Goal: Find specific page/section: Find specific page/section

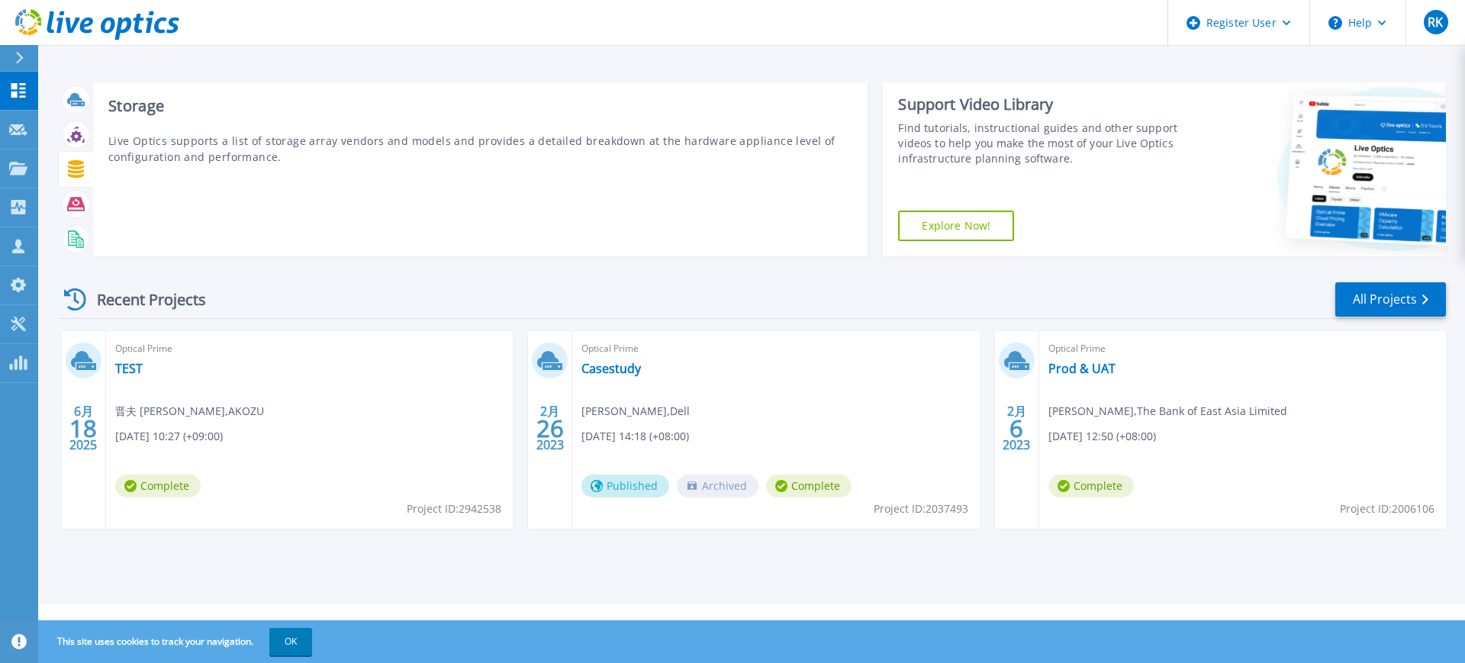
click at [77, 168] on icon at bounding box center [76, 169] width 16 height 18
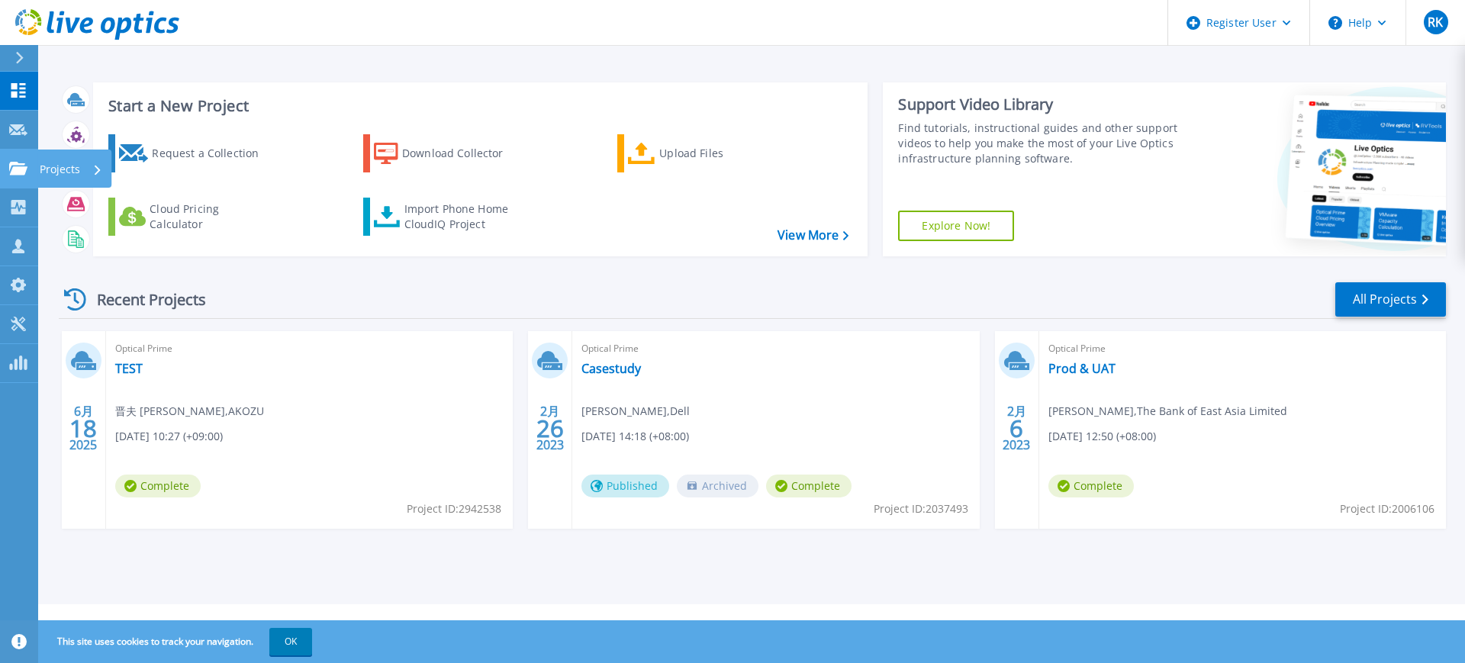
click at [23, 159] on link "Projects Projects" at bounding box center [19, 169] width 38 height 39
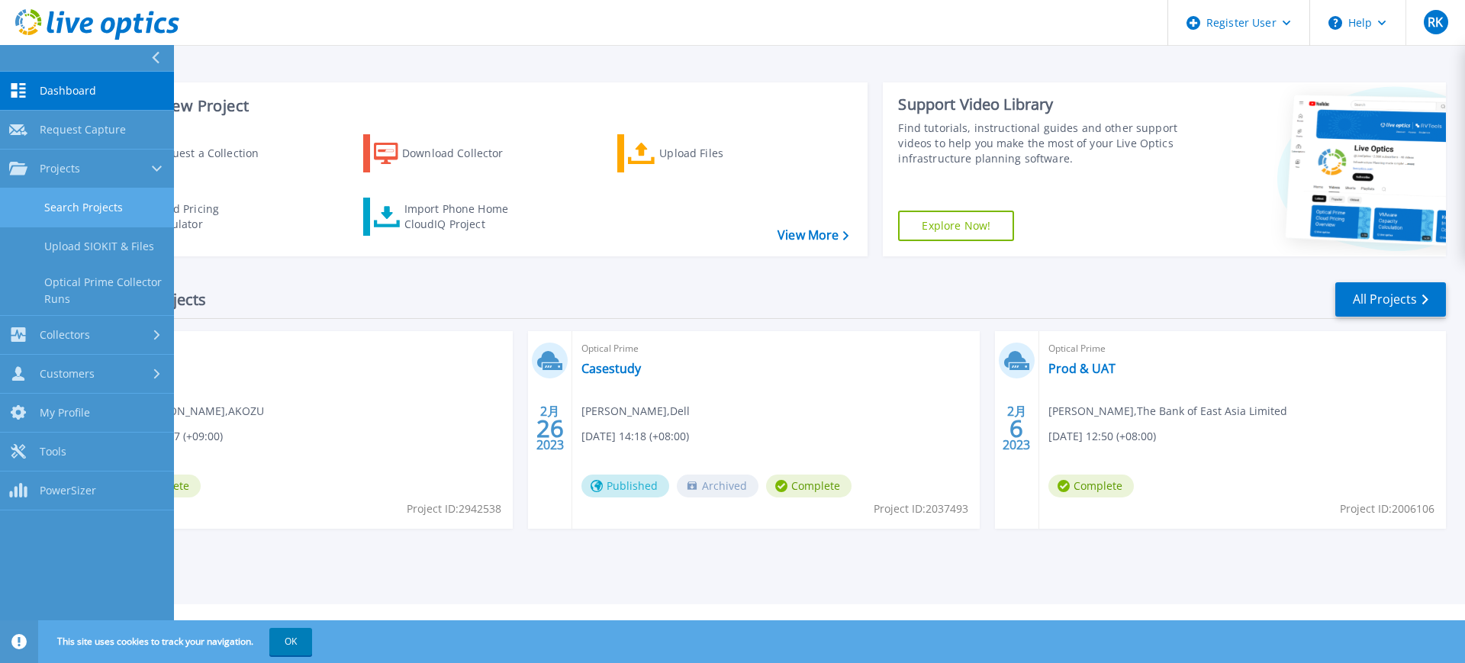
click at [137, 210] on link "Search Projects" at bounding box center [87, 207] width 174 height 39
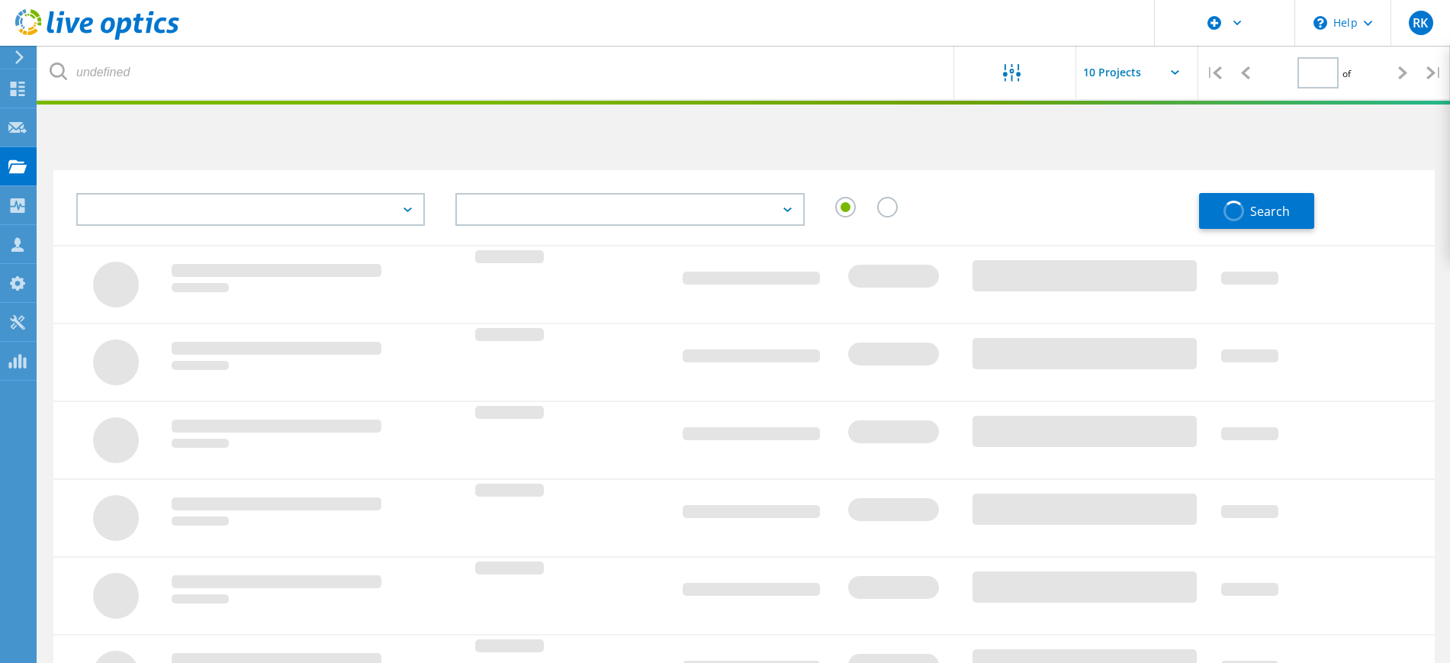
type input "1"
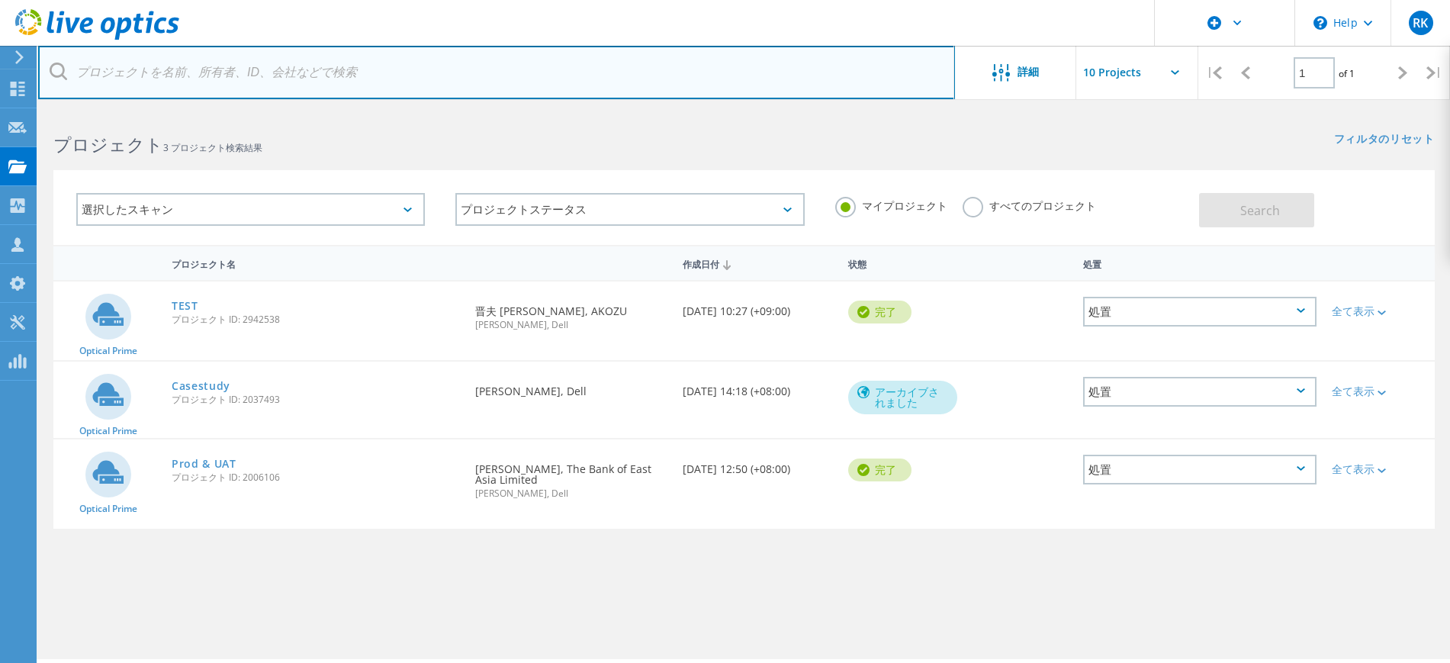
click at [266, 65] on input "text" at bounding box center [496, 72] width 917 height 53
paste input "1451395"
type input "1451395"
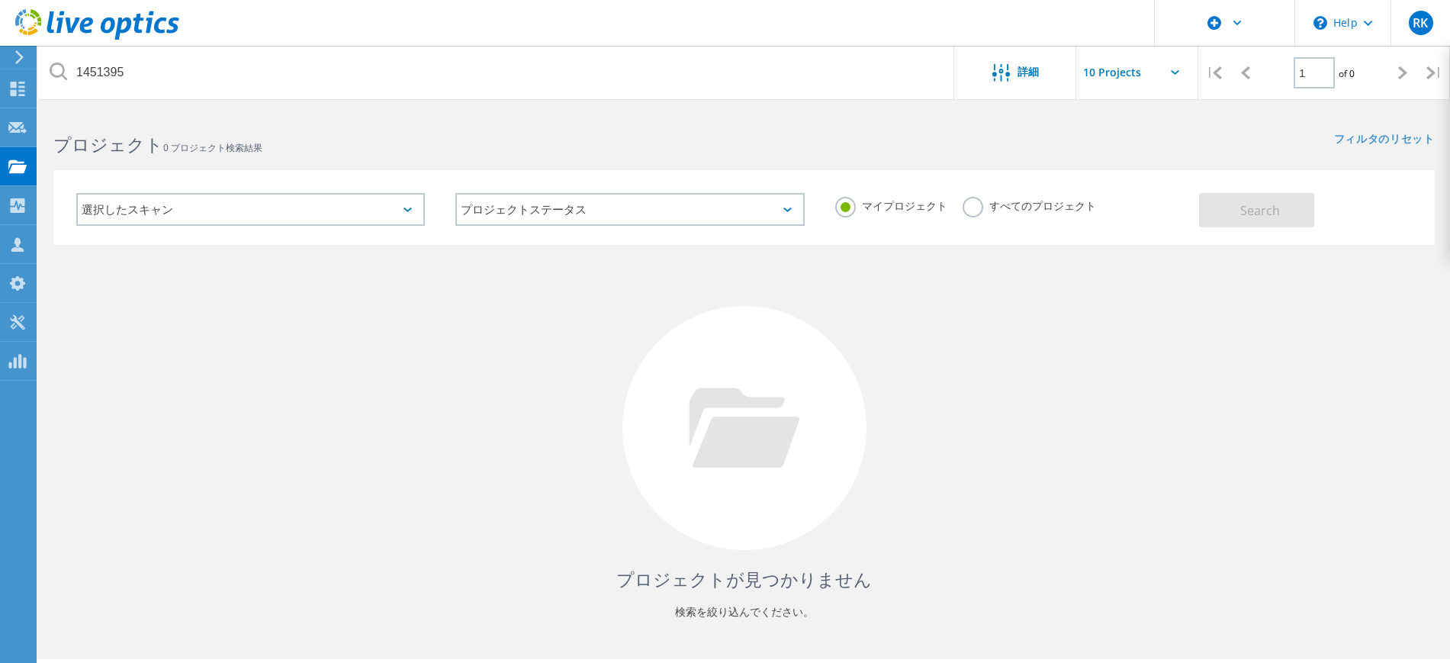
click at [966, 204] on label "すべてのプロジェクト" at bounding box center [1029, 204] width 133 height 14
click at [0, 0] on input "すべてのプロジェクト" at bounding box center [0, 0] width 0 height 0
click at [1246, 204] on span "Search" at bounding box center [1260, 210] width 40 height 17
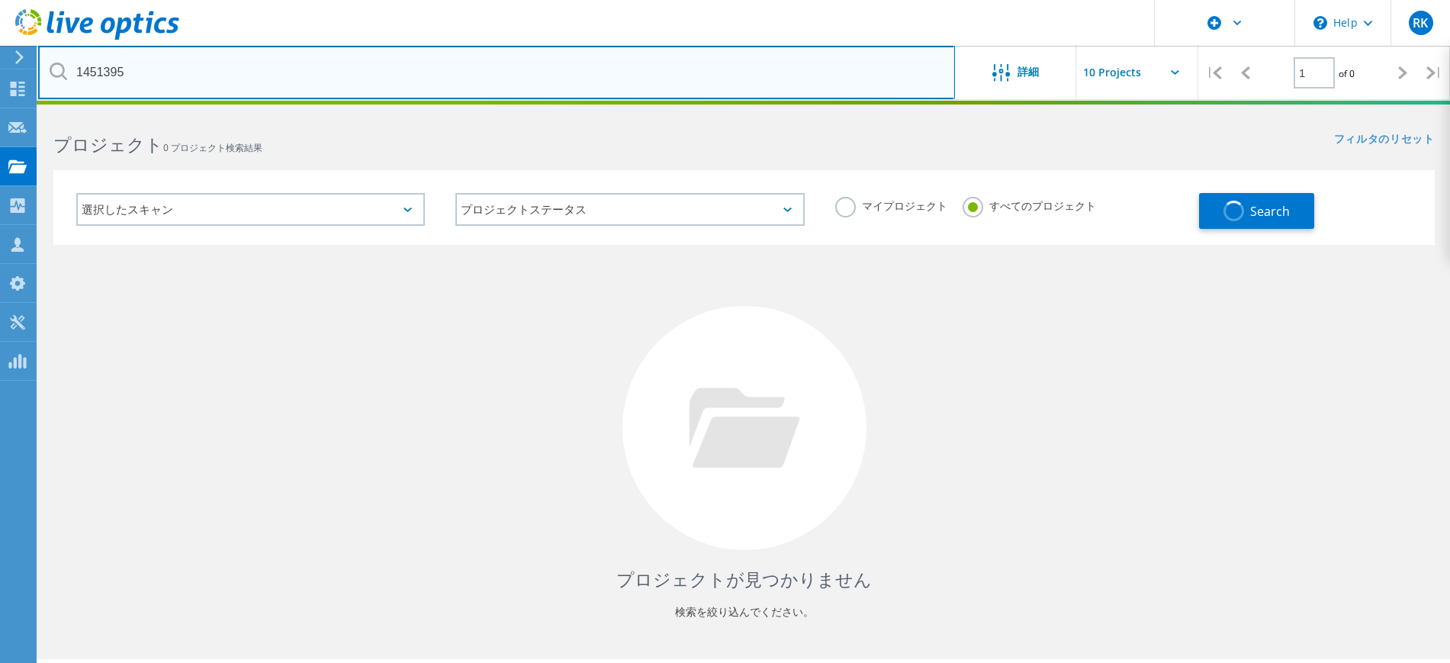
click at [489, 61] on input "1451395" at bounding box center [496, 72] width 917 height 53
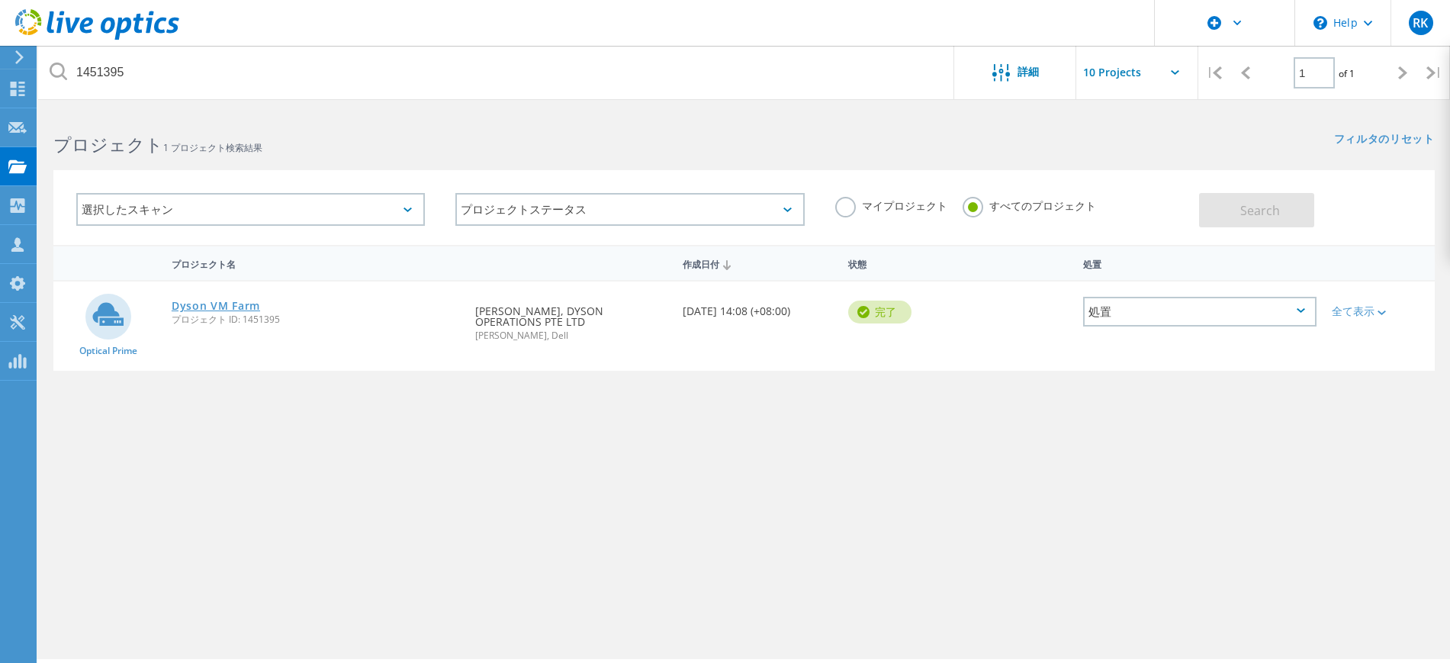
click at [243, 302] on link "[PERSON_NAME] Farm" at bounding box center [216, 306] width 88 height 11
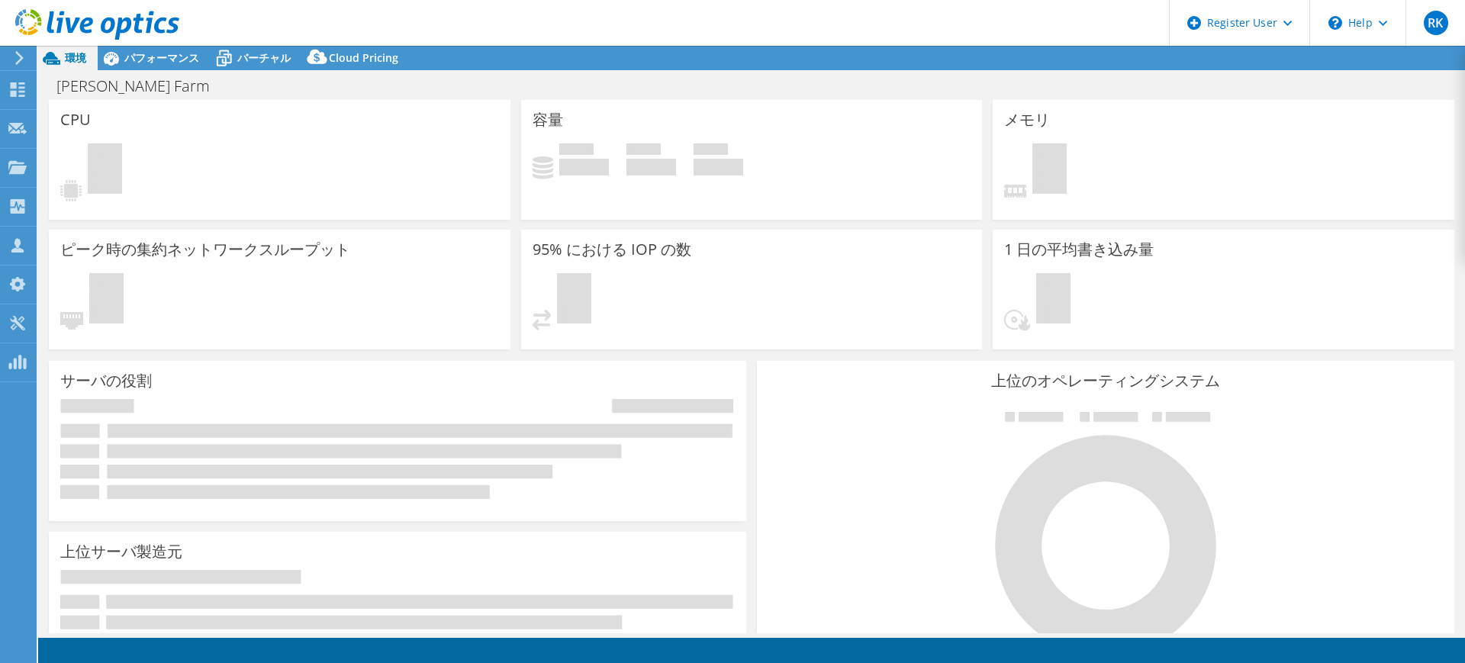
select select "[GEOGRAPHIC_DATA]"
select select "USD"
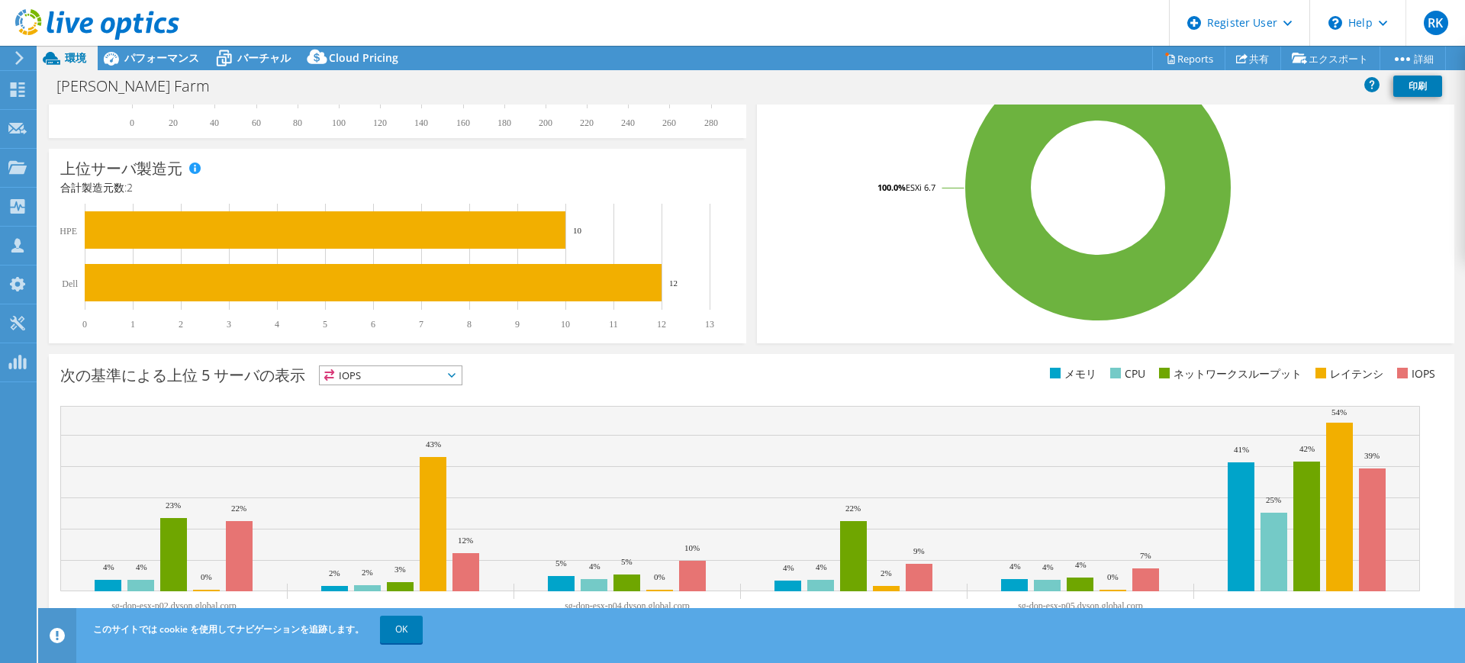
scroll to position [355, 0]
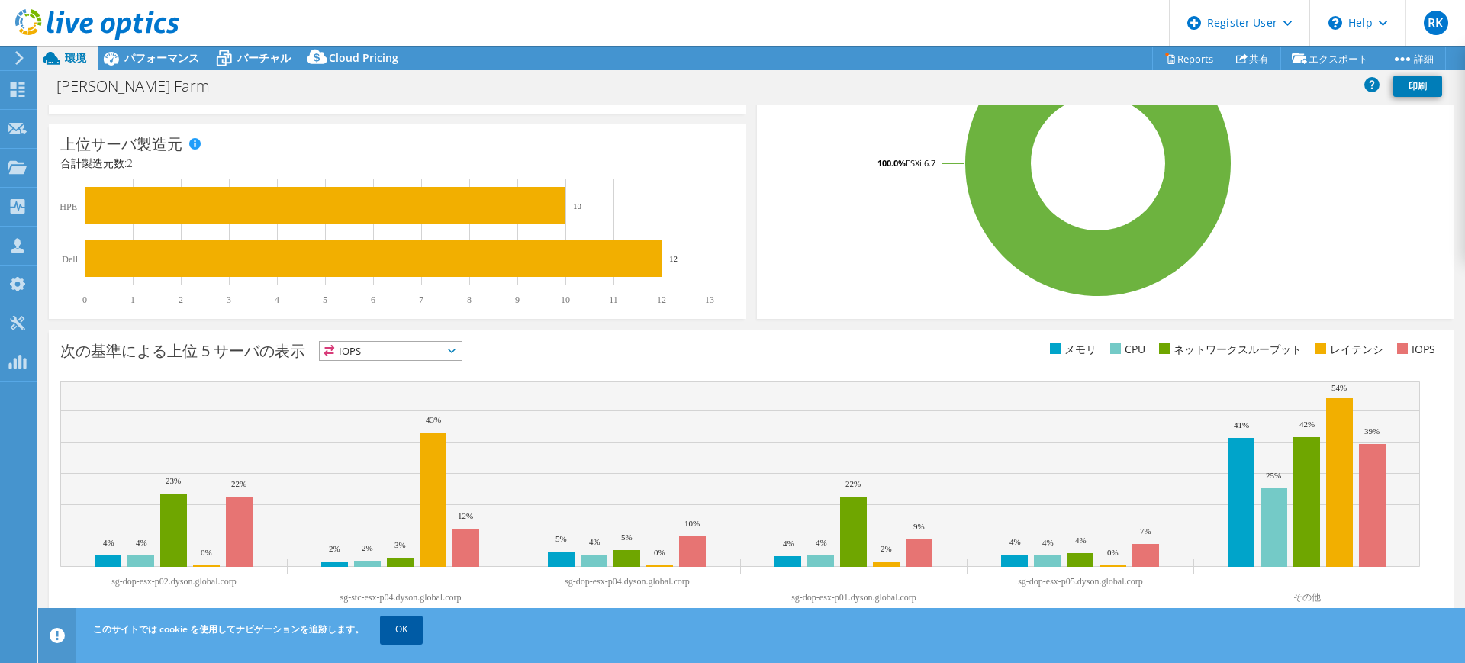
click at [394, 626] on link "OK" at bounding box center [401, 629] width 43 height 27
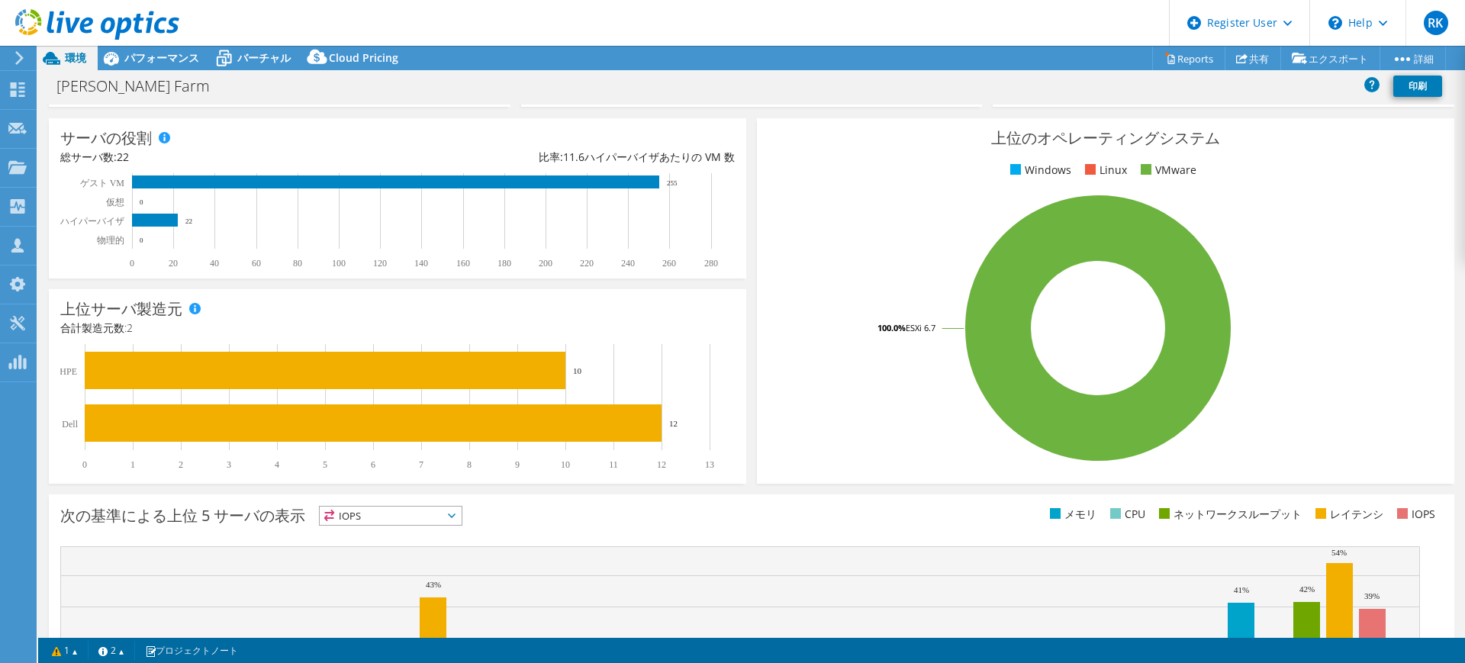
scroll to position [0, 0]
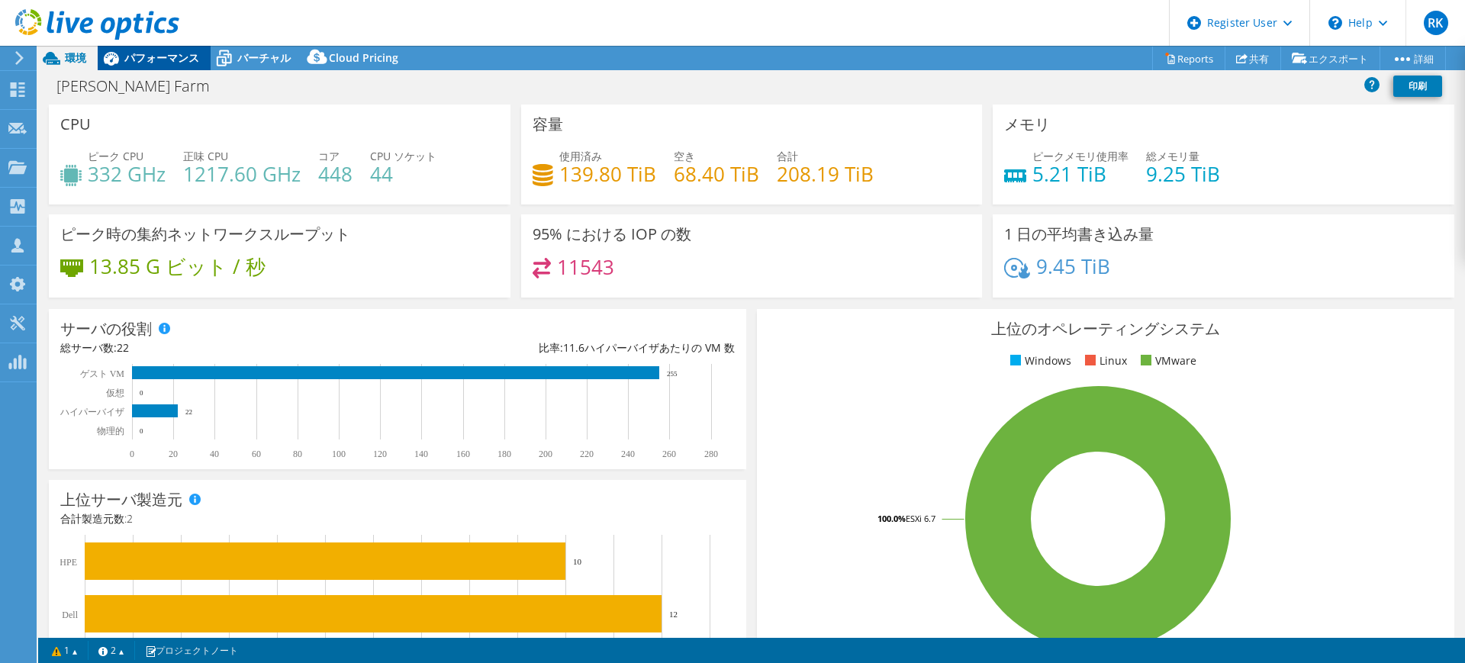
click at [185, 63] on span "パフォーマンス" at bounding box center [161, 57] width 75 height 14
